Goal: Information Seeking & Learning: Learn about a topic

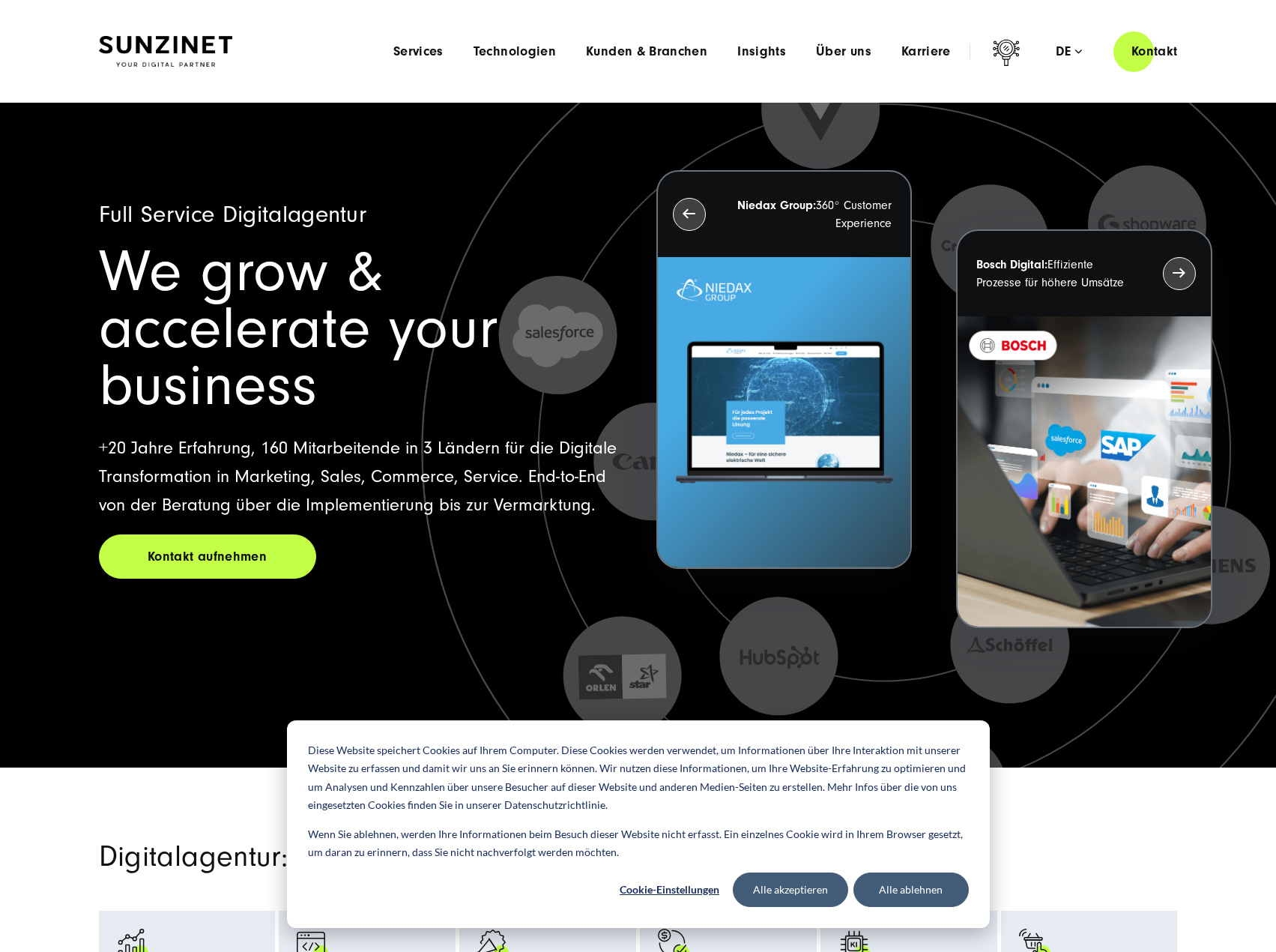
click at [196, 45] on img at bounding box center [165, 51] width 133 height 31
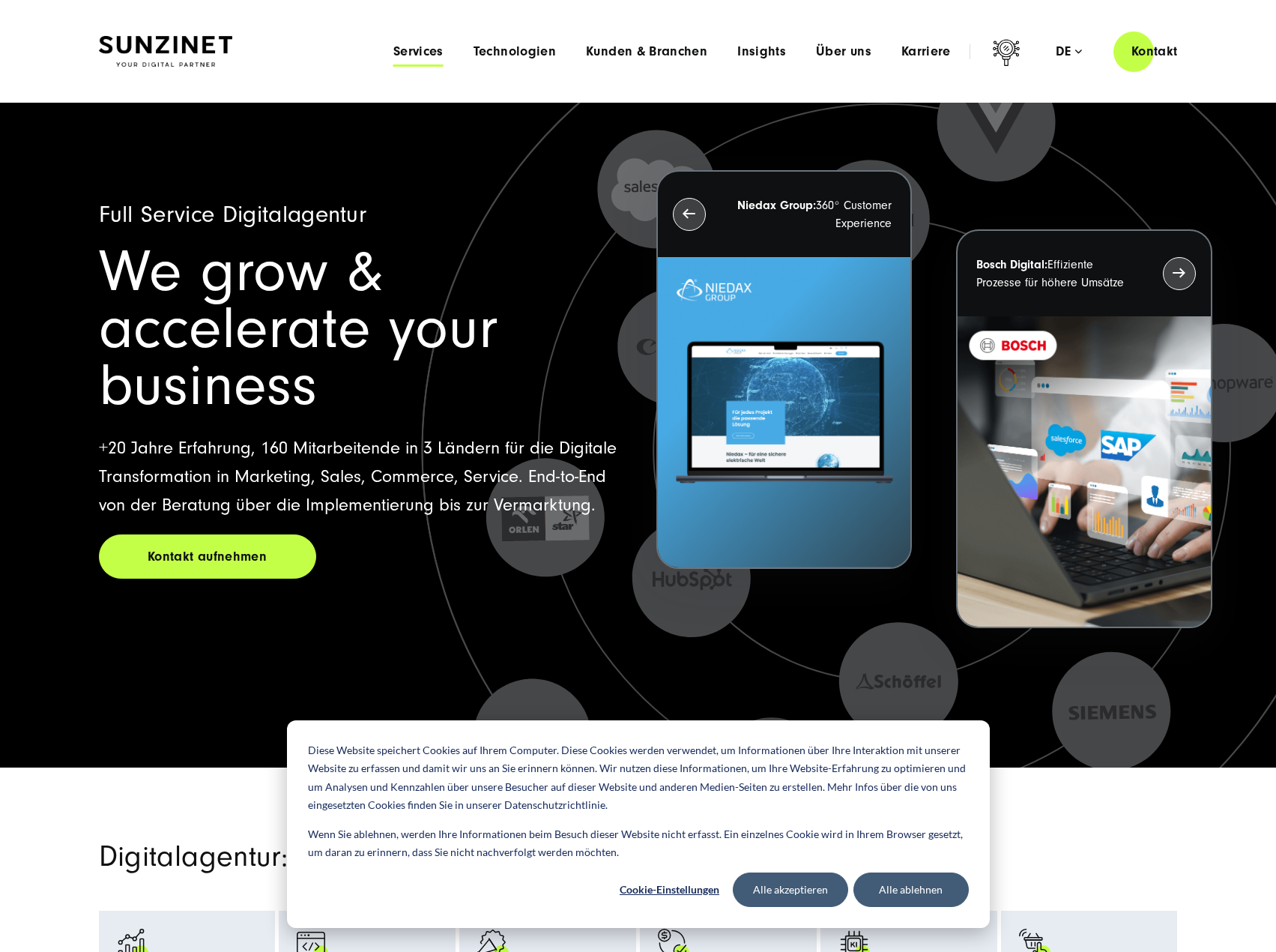
click at [415, 52] on span "Services" at bounding box center [418, 52] width 50 height 15
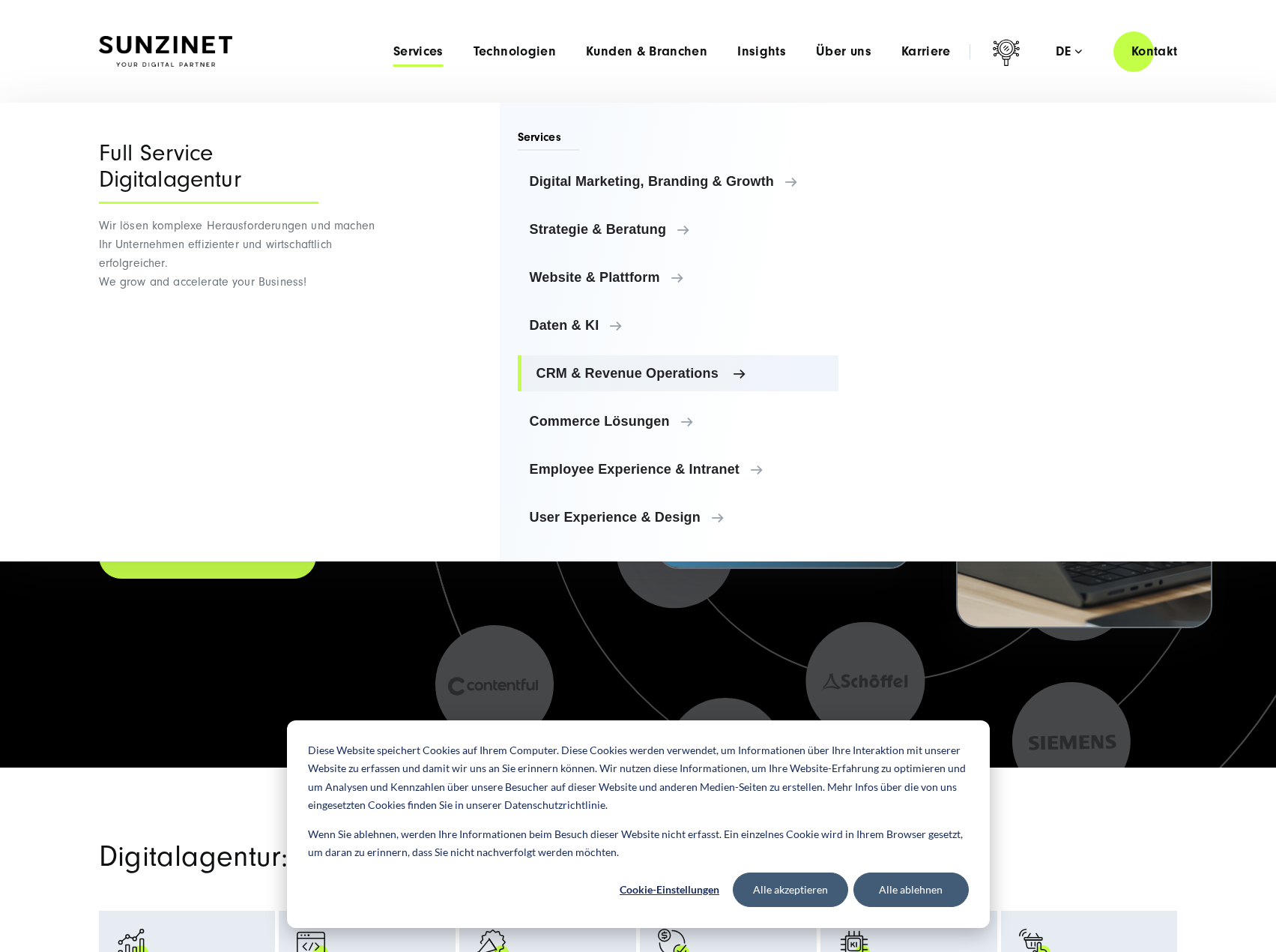
click at [564, 369] on span "CRM & Revenue Operations" at bounding box center [682, 374] width 291 height 15
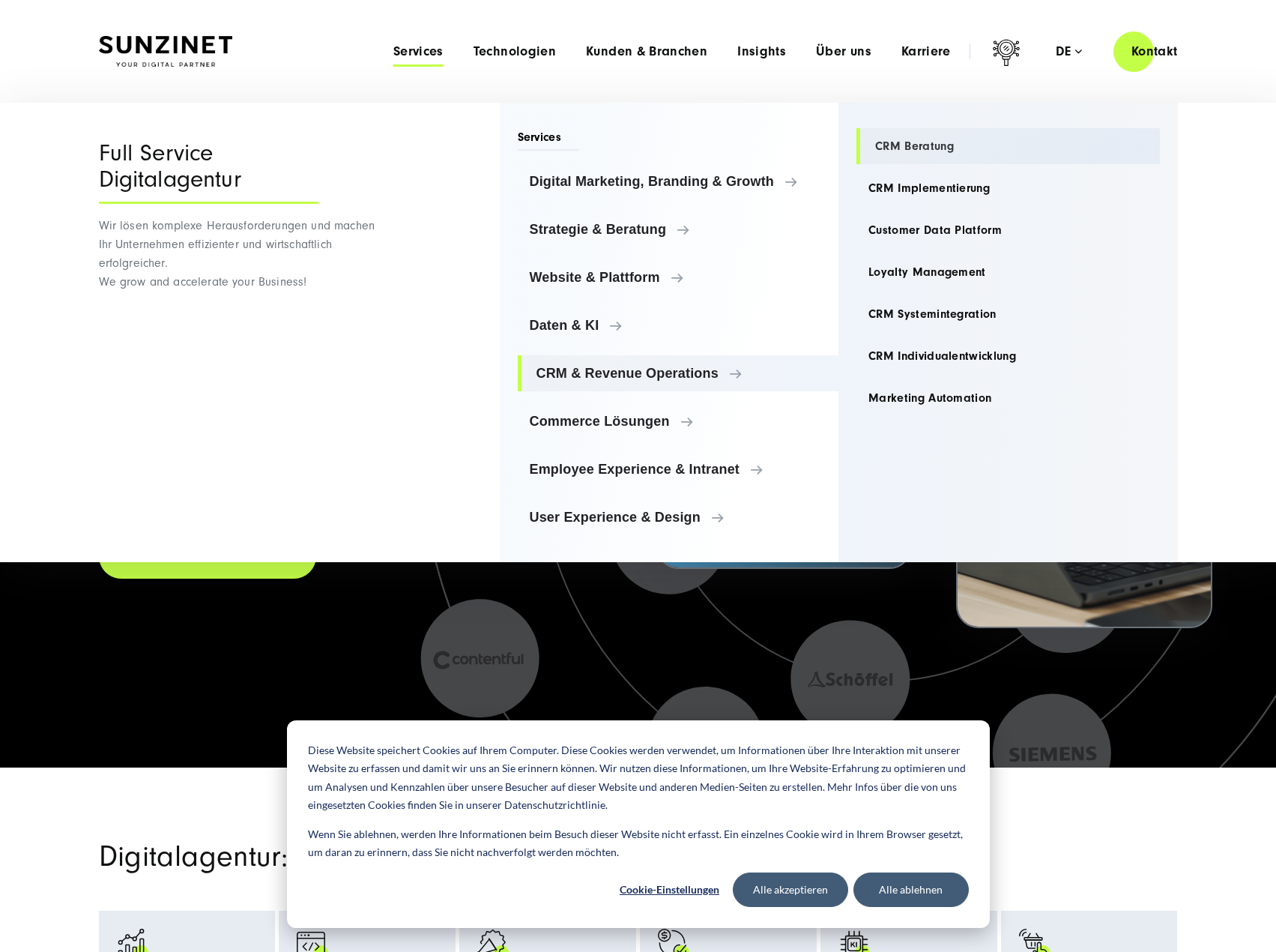
click at [901, 148] on link "CRM Beratung" at bounding box center [1008, 145] width 304 height 36
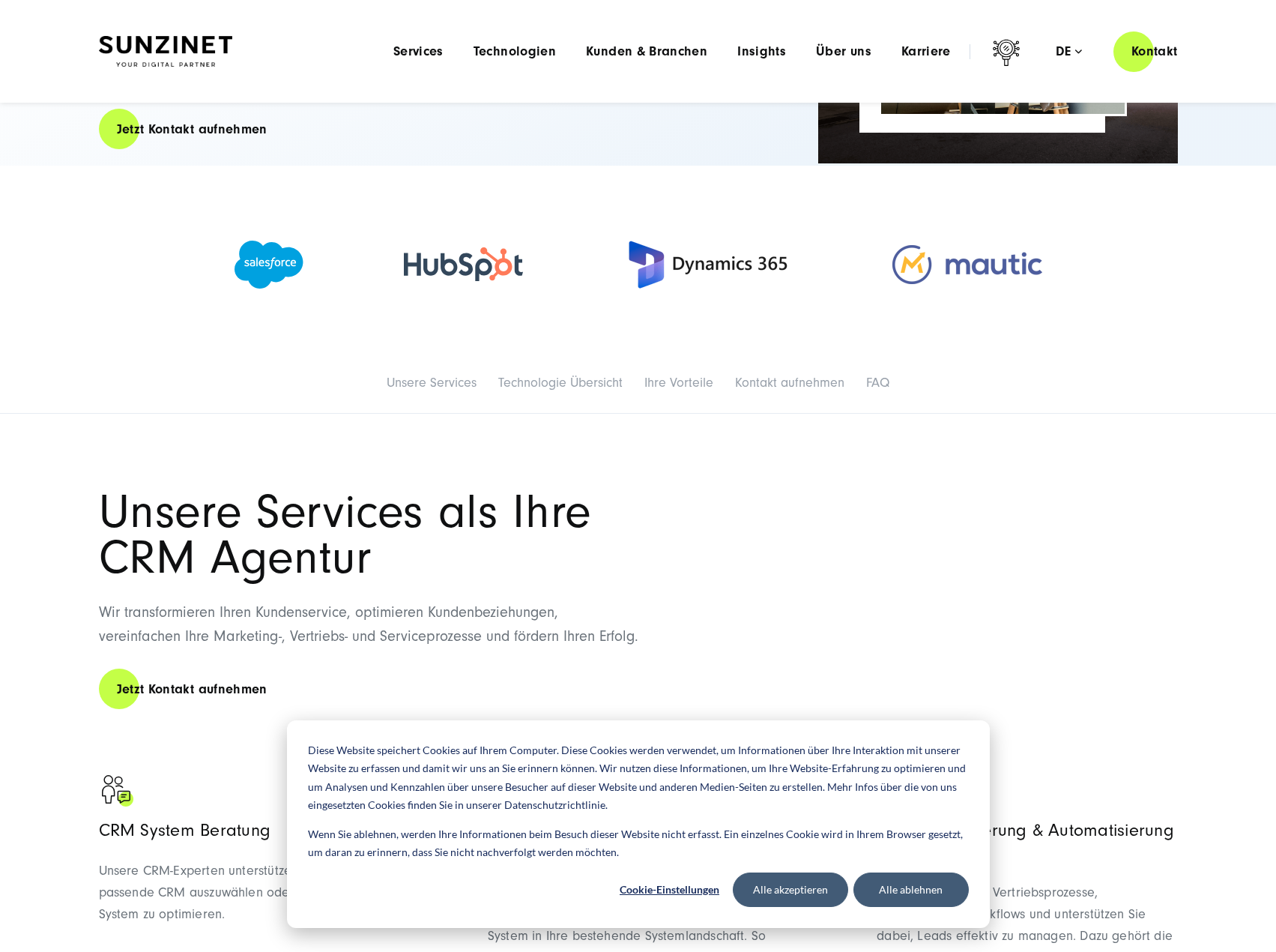
scroll to position [224, 0]
